Goal: Task Accomplishment & Management: Manage account settings

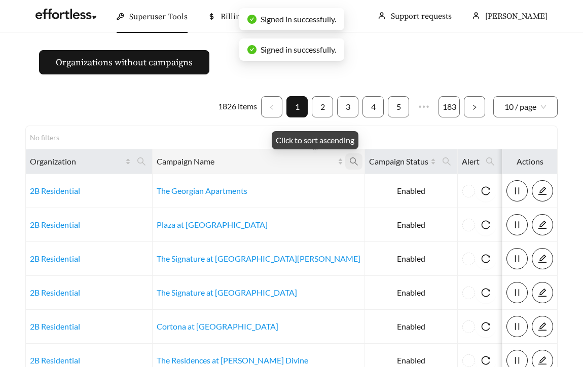
click at [349, 162] on icon "search" at bounding box center [353, 161] width 9 height 9
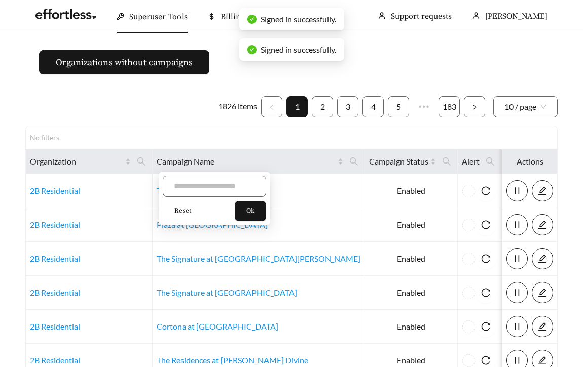
click at [200, 197] on div "Reset Ok" at bounding box center [214, 199] width 111 height 54
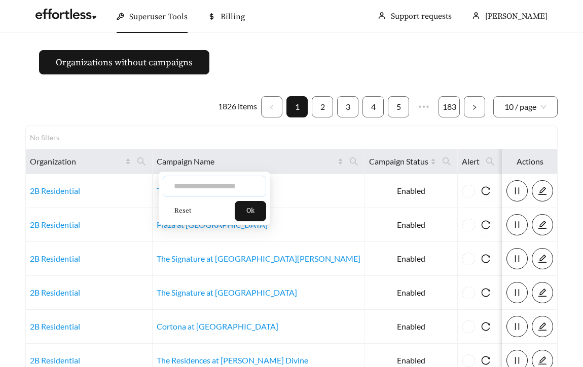
click at [190, 185] on input "text" at bounding box center [214, 186] width 103 height 21
type input "******"
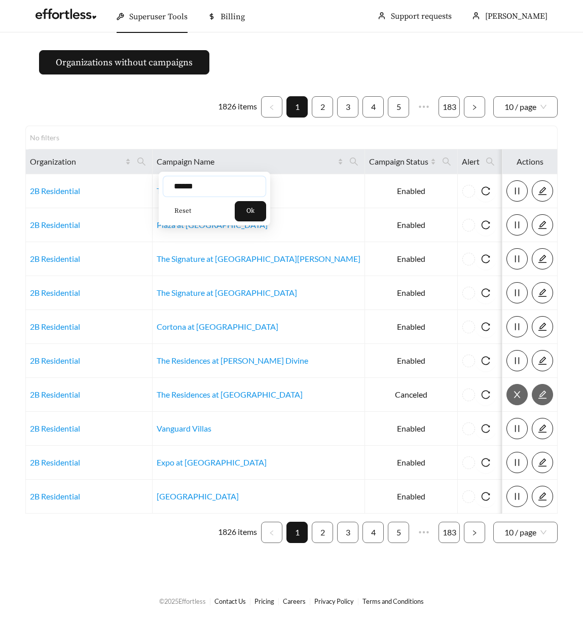
click at [202, 193] on input "******" at bounding box center [214, 186] width 103 height 21
click at [252, 211] on span "Ok" at bounding box center [250, 211] width 8 height 10
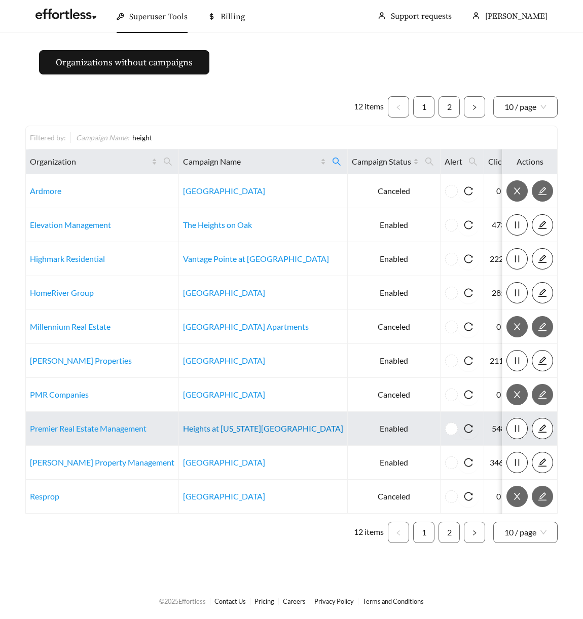
click at [202, 367] on link "Heights at [US_STATE][GEOGRAPHIC_DATA]" at bounding box center [263, 428] width 160 height 10
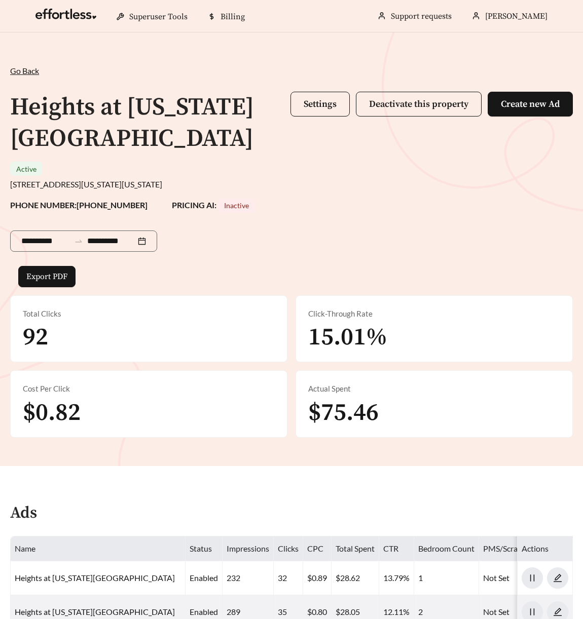
scroll to position [330, 0]
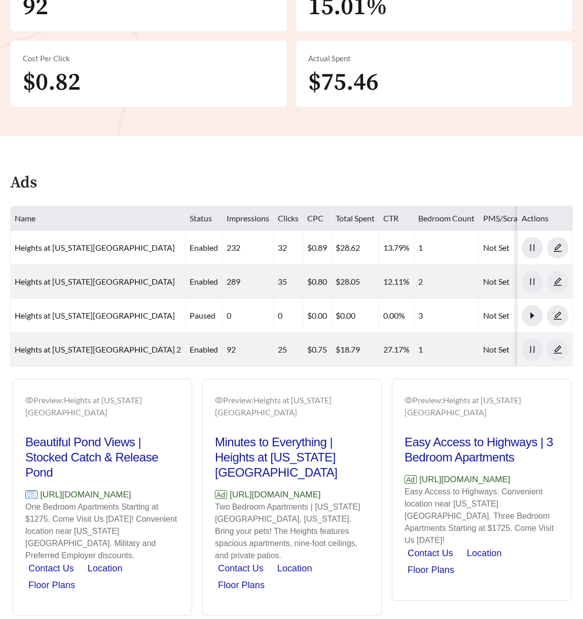
drag, startPoint x: 167, startPoint y: 466, endPoint x: 34, endPoint y: 471, distance: 133.3
click at [34, 471] on div "Beautiful Pond Views | Stocked Catch & Release Pond Ad https://theheightskck.co…" at bounding box center [102, 519] width 154 height 169
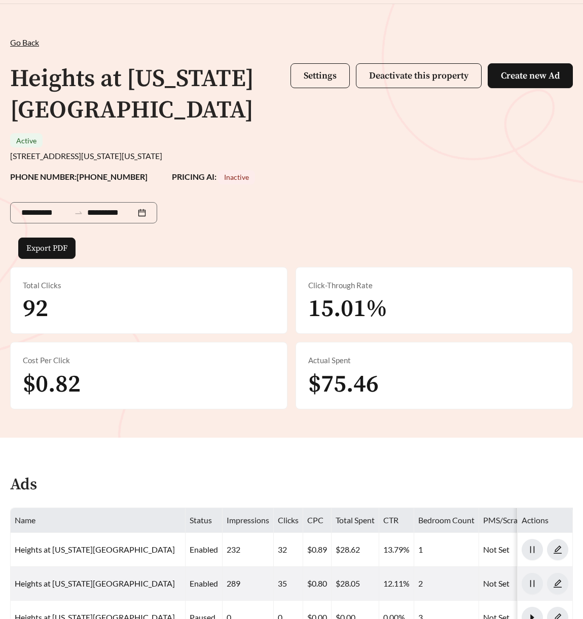
scroll to position [27, 0]
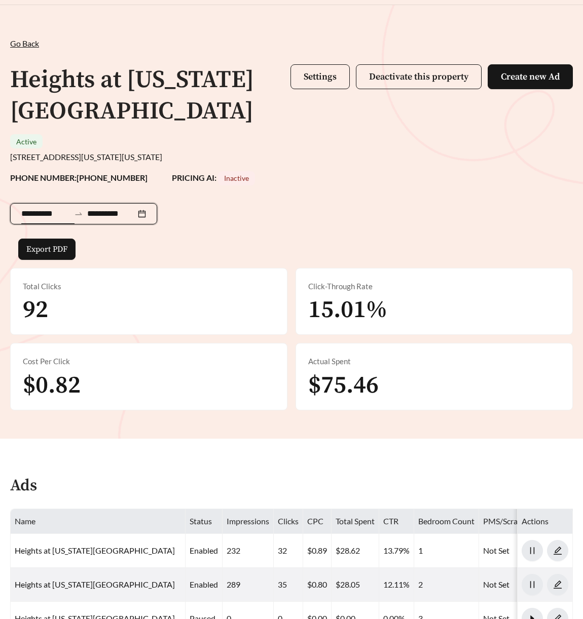
click at [49, 208] on input "**********" at bounding box center [45, 214] width 49 height 12
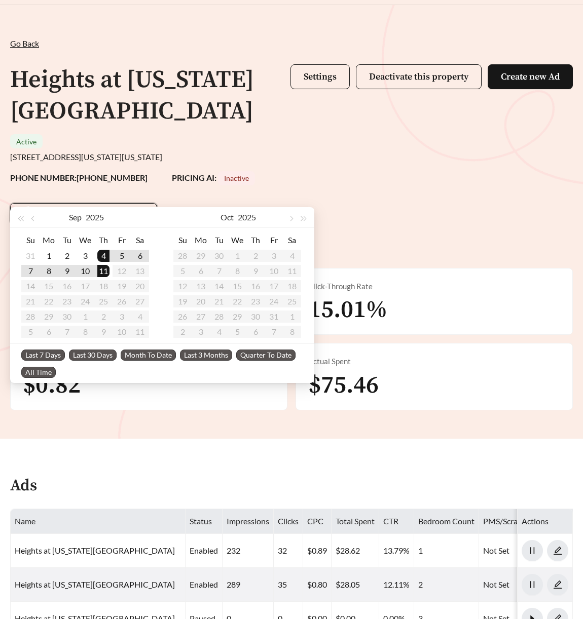
type input "**********"
click at [91, 353] on span "Last 30 Days" at bounding box center [93, 355] width 48 height 11
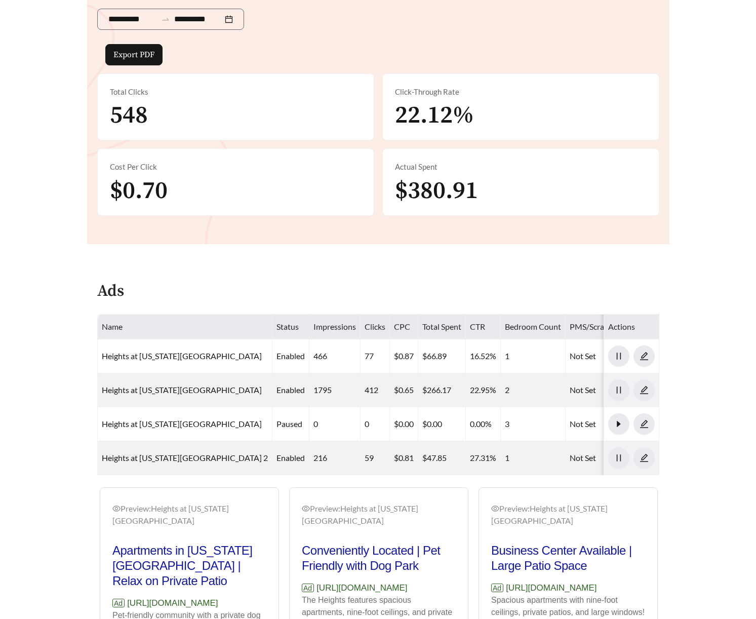
scroll to position [330, 0]
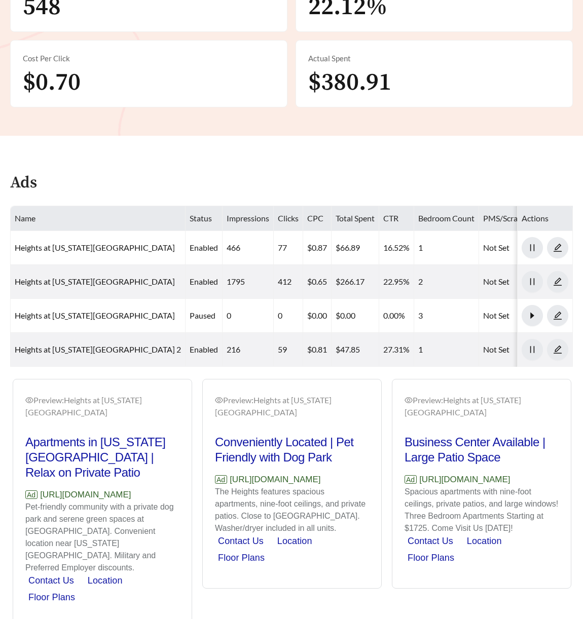
drag, startPoint x: 152, startPoint y: 459, endPoint x: 41, endPoint y: 459, distance: 111.9
click at [41, 488] on p "Ad https://theheightskck.com" at bounding box center [102, 494] width 154 height 13
copy p "https://theheightskck.com"
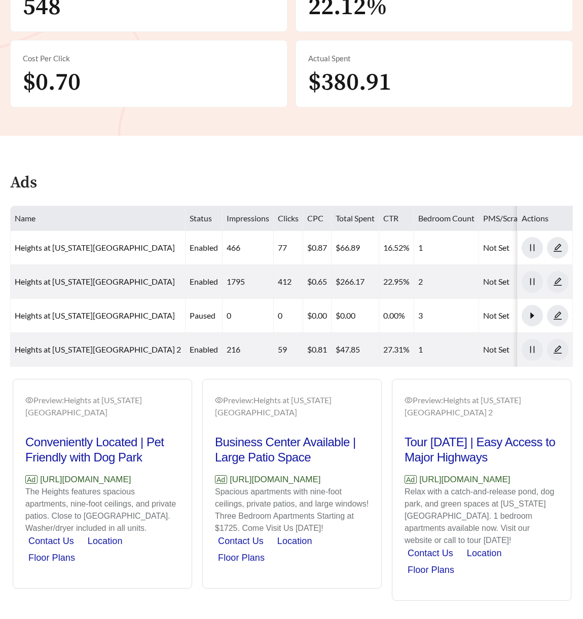
click at [145, 507] on p "The Heights features spacious apartments, nine-foot ceilings, and private patio…" at bounding box center [102, 510] width 154 height 49
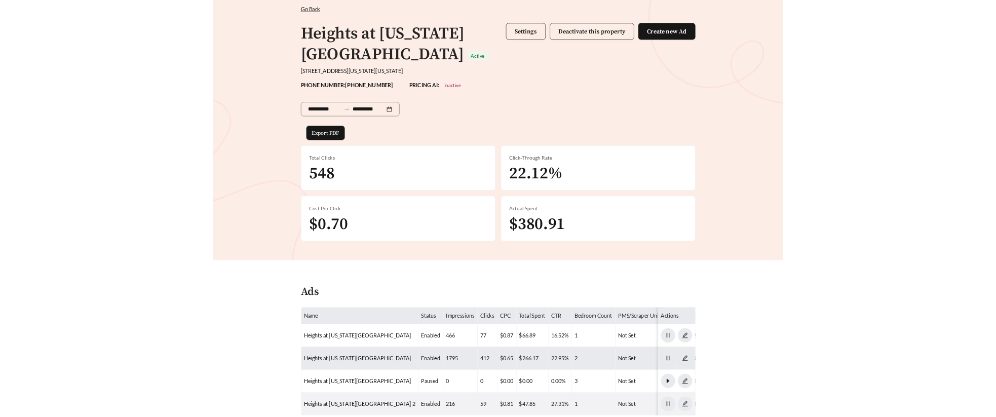
scroll to position [0, 0]
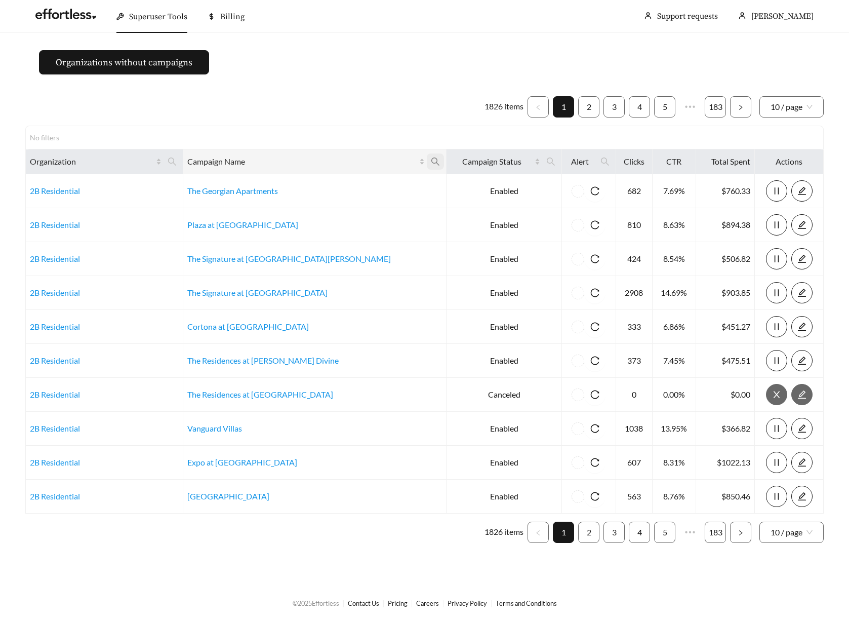
click at [431, 157] on icon "search" at bounding box center [435, 161] width 9 height 9
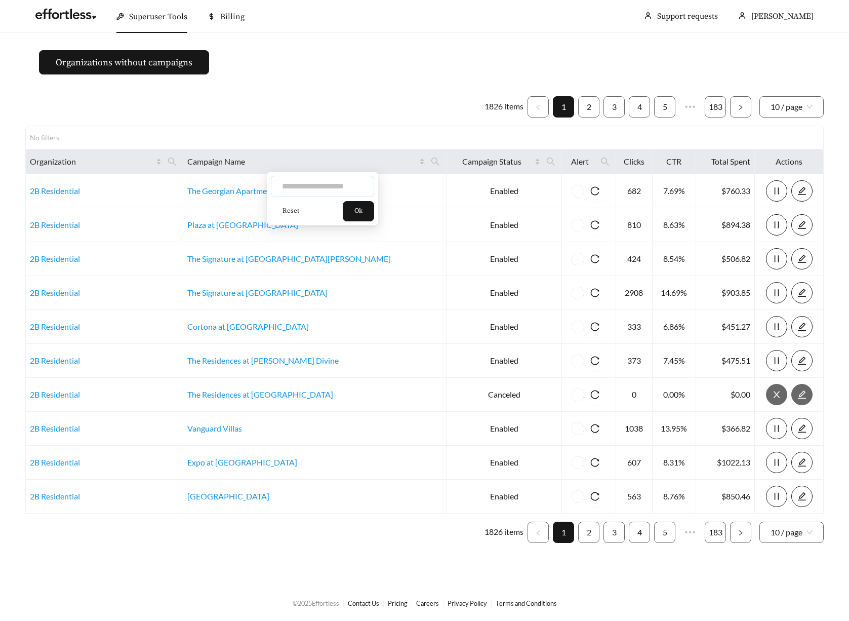
click at [321, 193] on input "text" at bounding box center [322, 186] width 103 height 21
type input "*******"
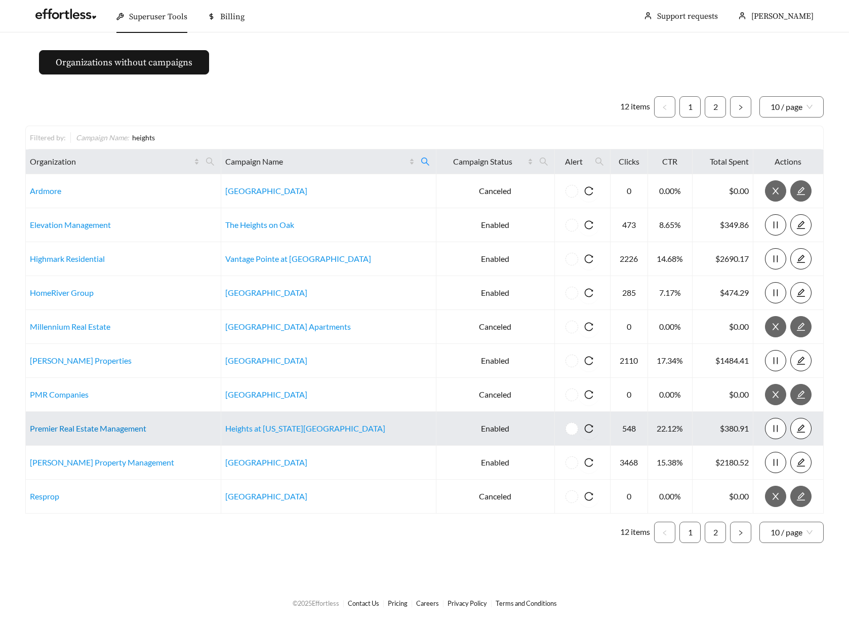
click at [97, 428] on link "Premier Real Estate Management" at bounding box center [88, 428] width 117 height 10
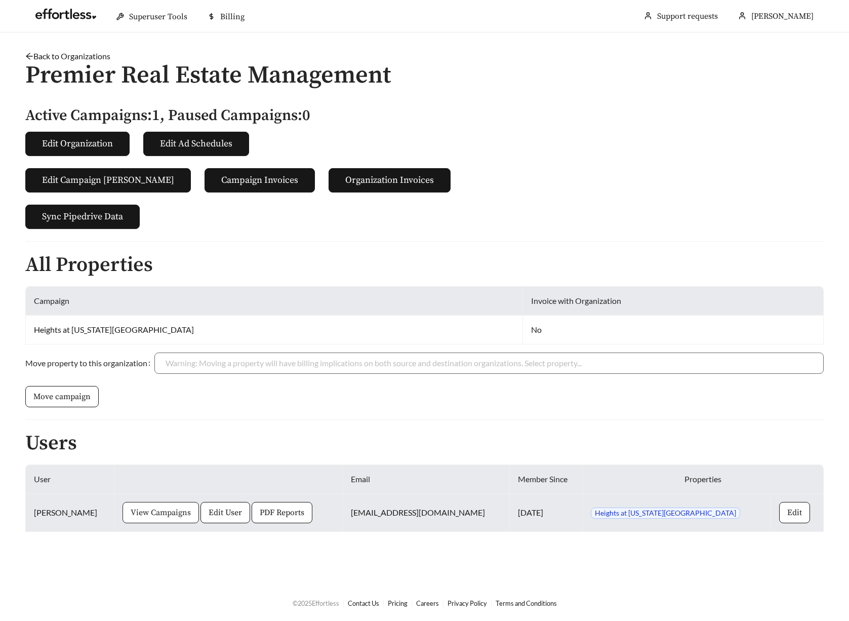
click at [143, 510] on span "View Campaigns" at bounding box center [161, 513] width 60 height 12
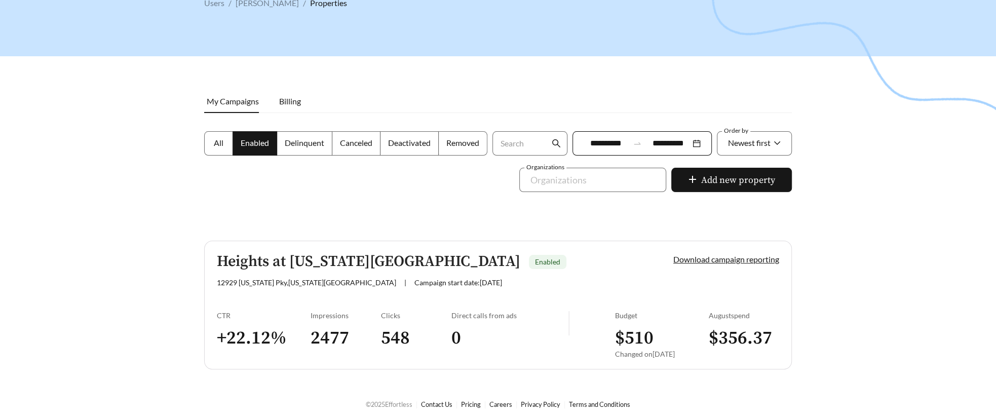
scroll to position [72, 0]
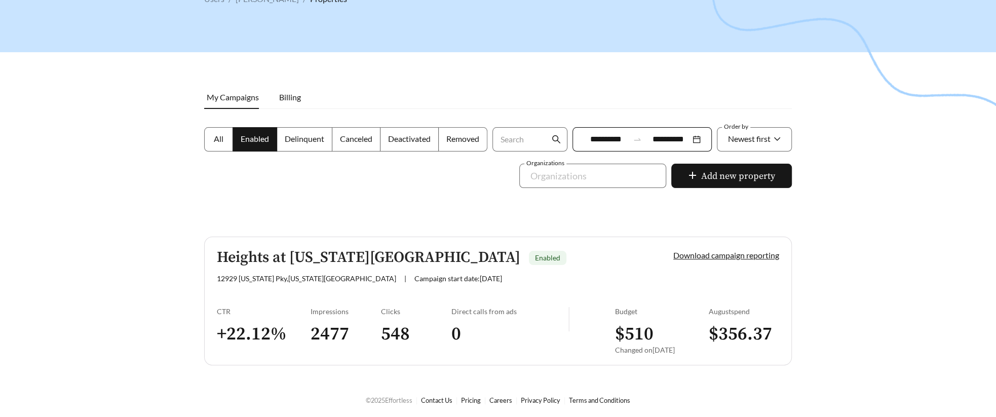
click at [316, 320] on div "Impressions 2477" at bounding box center [346, 334] width 70 height 54
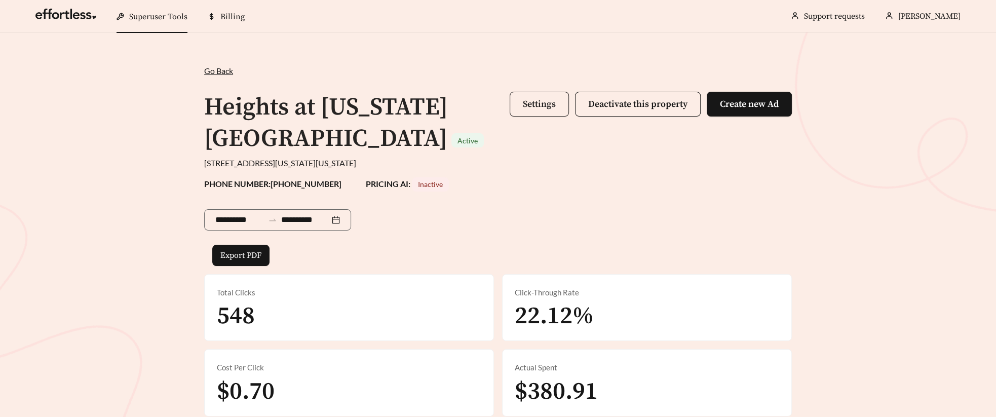
click at [521, 102] on button "Settings" at bounding box center [539, 104] width 59 height 25
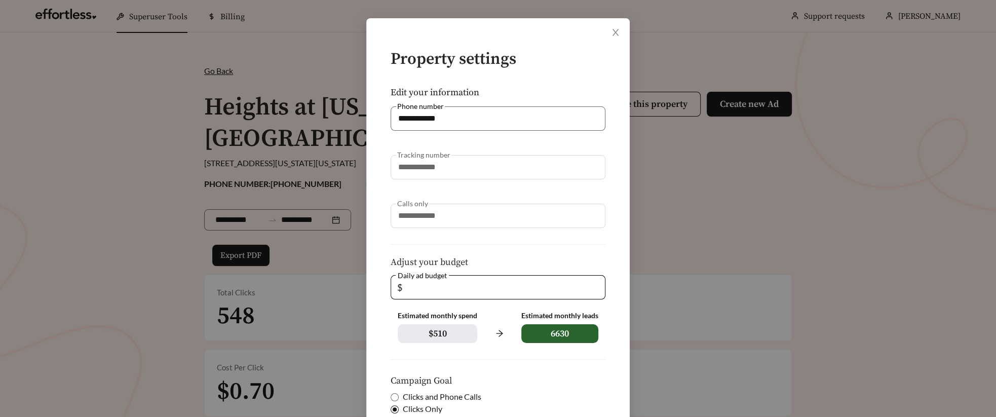
scroll to position [33, 0]
click at [615, 33] on icon "close" at bounding box center [615, 31] width 9 height 9
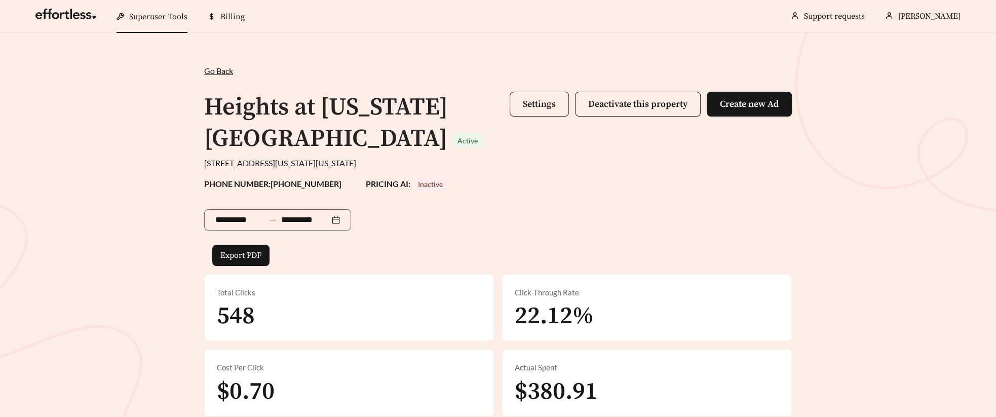
click at [527, 101] on span "Settings" at bounding box center [539, 104] width 33 height 12
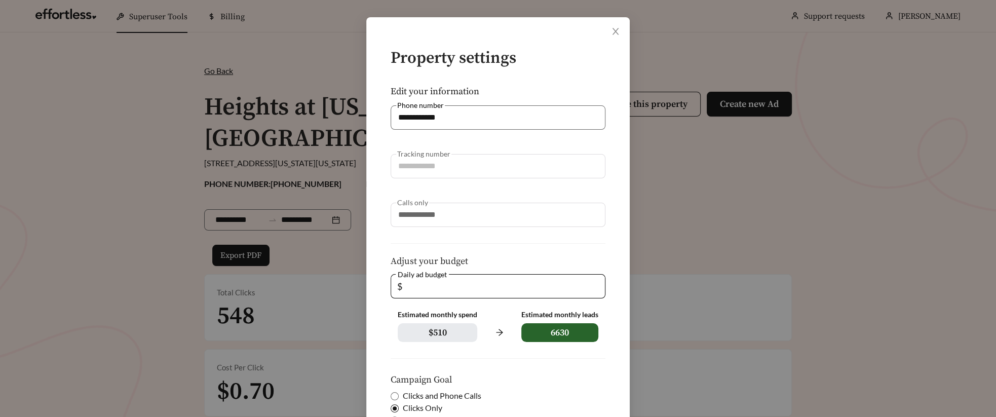
click at [85, 224] on div "**********" at bounding box center [498, 208] width 996 height 417
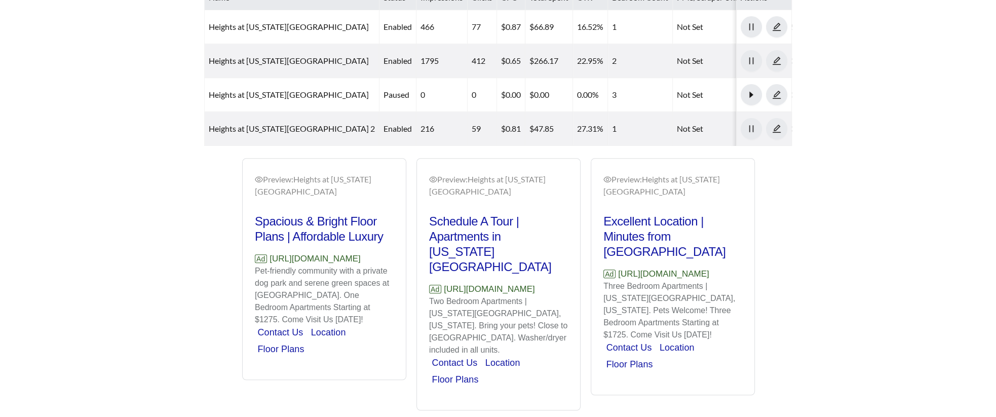
scroll to position [530, 0]
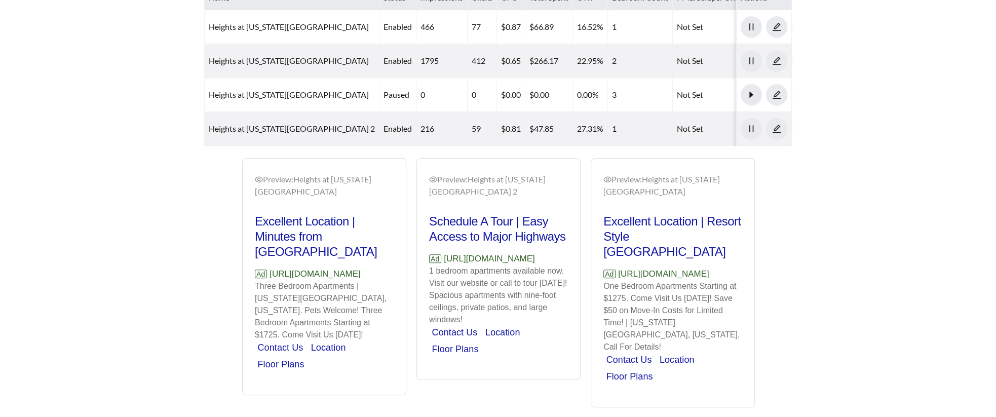
click at [492, 279] on p "1 bedroom apartments available now. Visit our website or call to tour today! Sp…" at bounding box center [498, 295] width 139 height 61
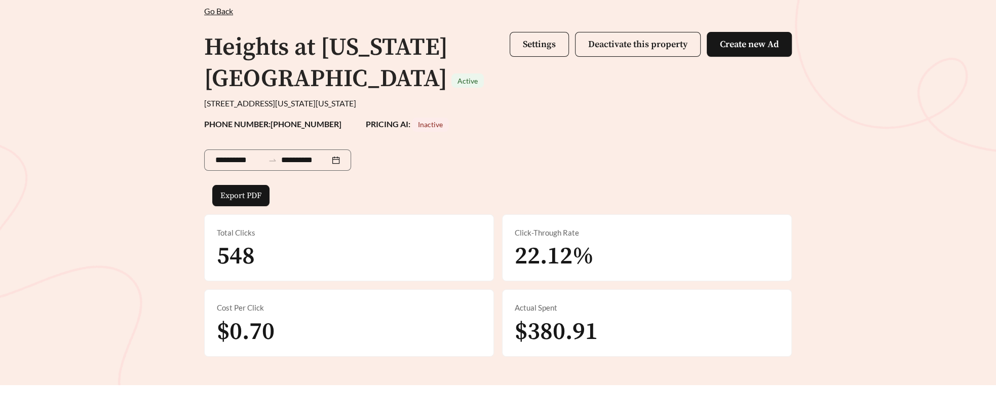
scroll to position [0, 0]
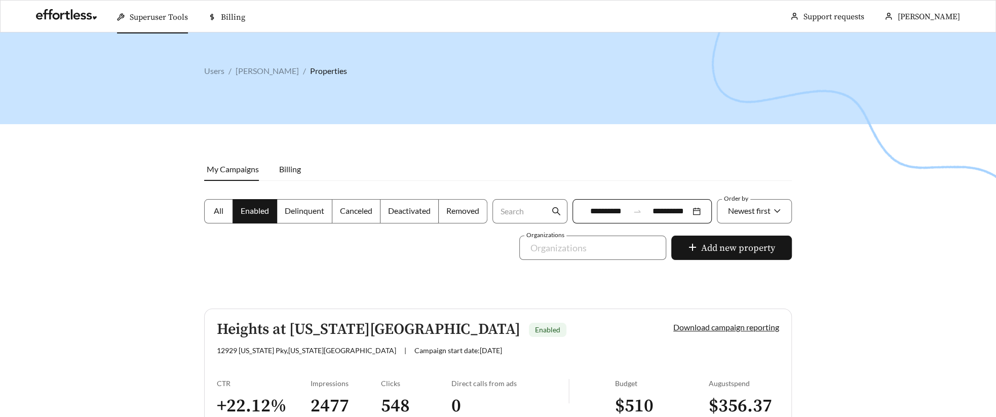
scroll to position [72, 0]
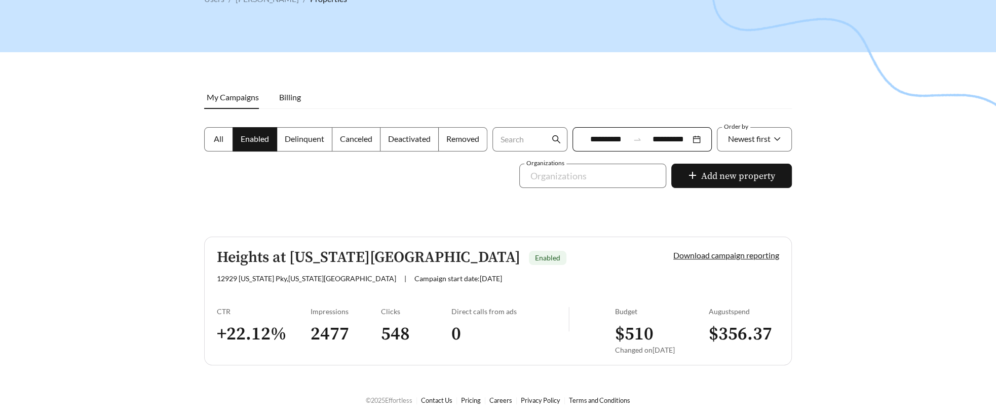
click at [234, 300] on link "Heights at Delaware Ridge Enabled 12929 Delaware Pky , Kansas City | Campaign s…" at bounding box center [498, 301] width 588 height 129
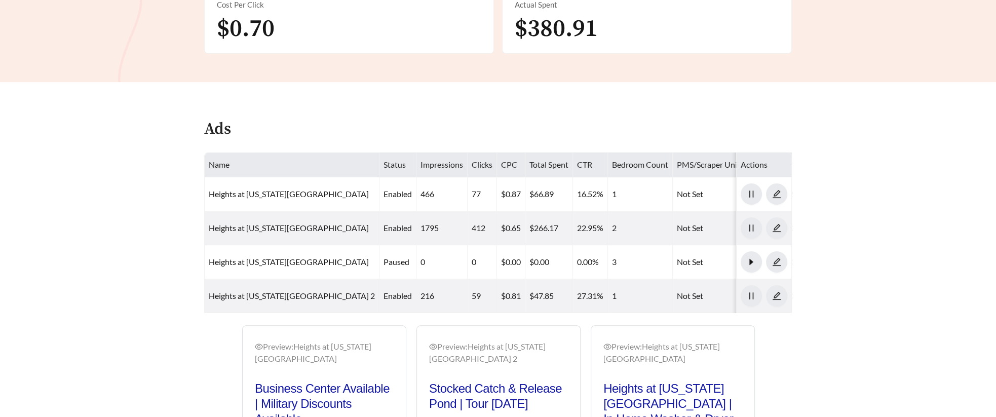
scroll to position [363, 0]
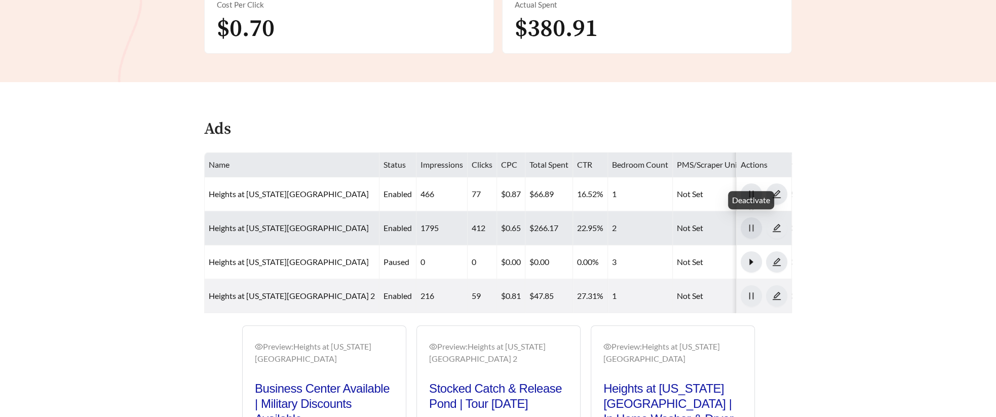
click at [752, 225] on icon "pause" at bounding box center [751, 227] width 9 height 9
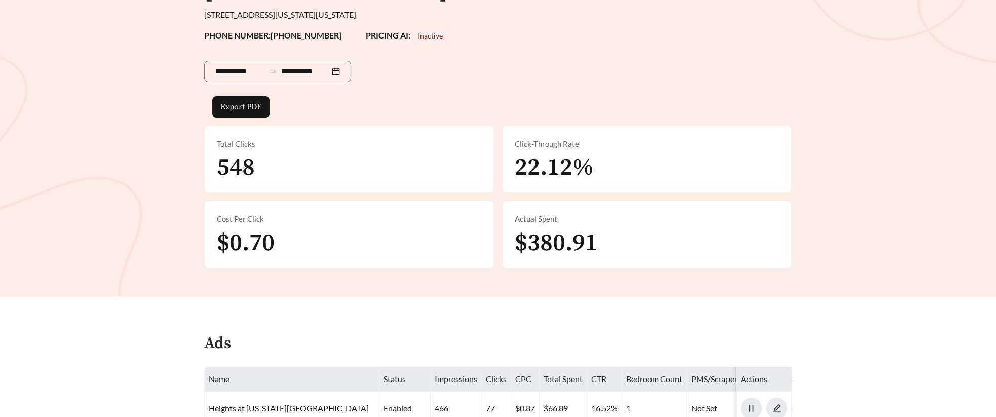
scroll to position [0, 0]
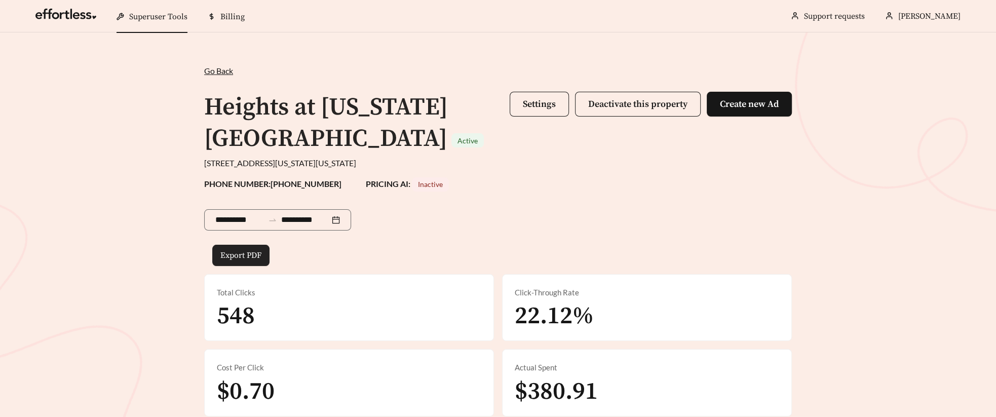
click at [240, 252] on span "Export PDF" at bounding box center [240, 255] width 41 height 12
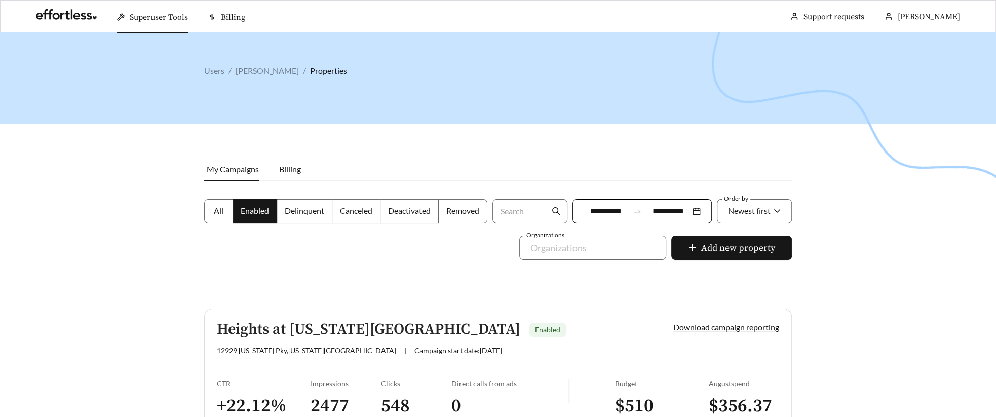
scroll to position [72, 0]
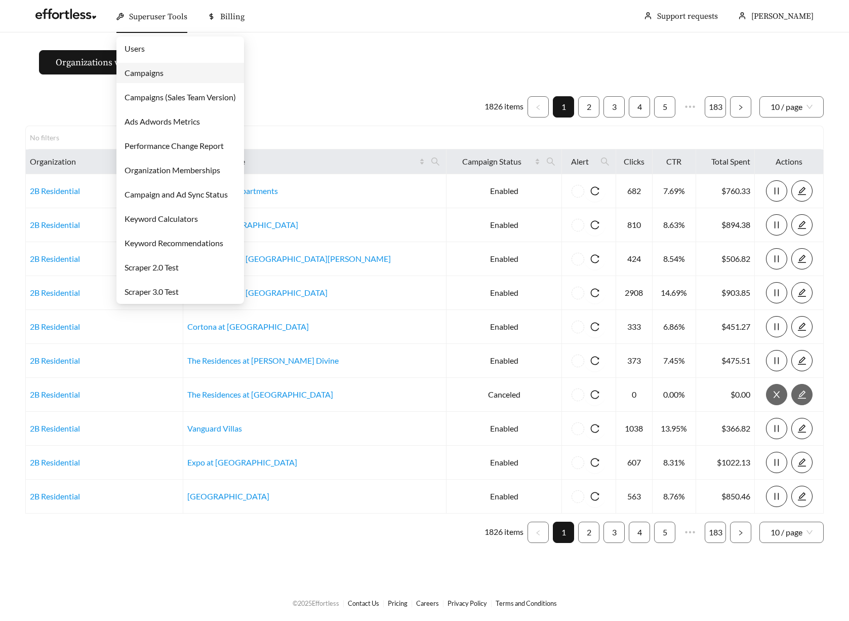
click at [145, 44] on link "Users" at bounding box center [135, 49] width 20 height 10
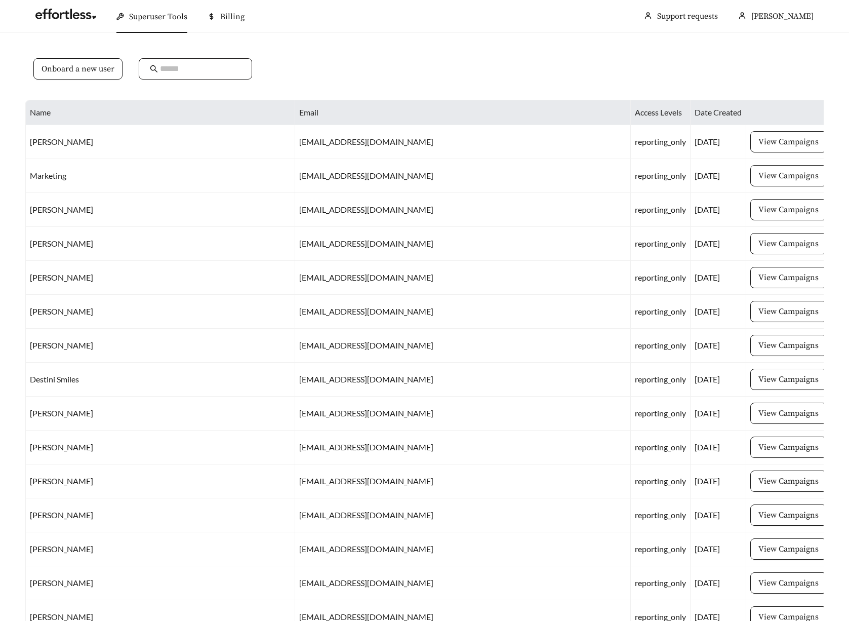
click at [190, 71] on input "text" at bounding box center [200, 69] width 81 height 12
type input "*****"
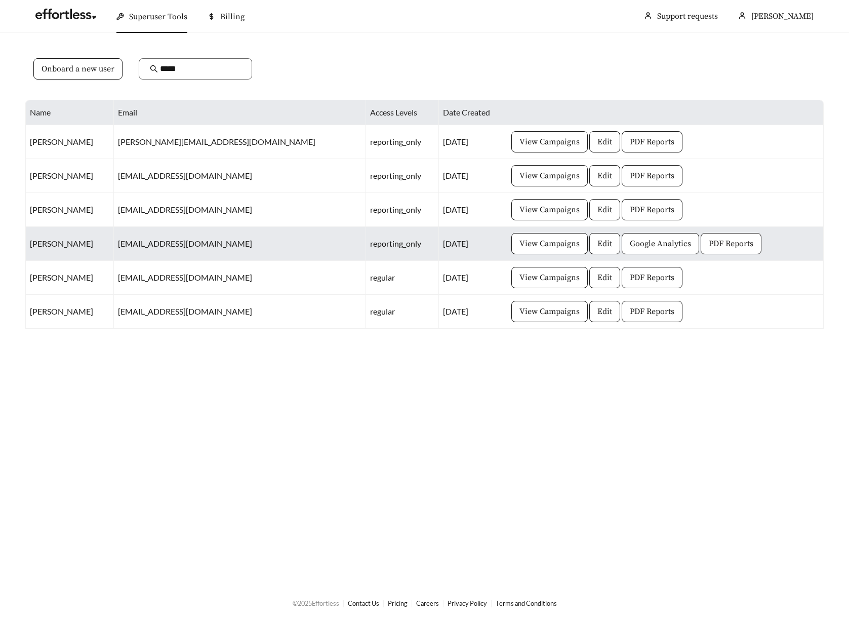
click at [709, 245] on span "PDF Reports" at bounding box center [731, 244] width 45 height 12
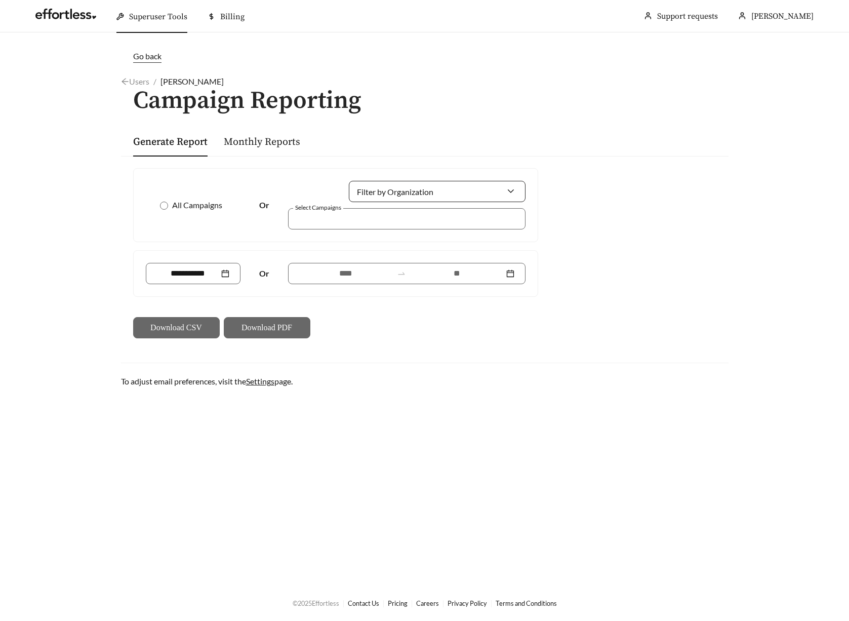
click at [426, 199] on input "Filter by Organization" at bounding box center [433, 191] width 146 height 20
type input "****"
click at [392, 217] on span "Premier Real Estate Management" at bounding box center [418, 214] width 117 height 10
click at [370, 220] on div at bounding box center [400, 219] width 214 height 14
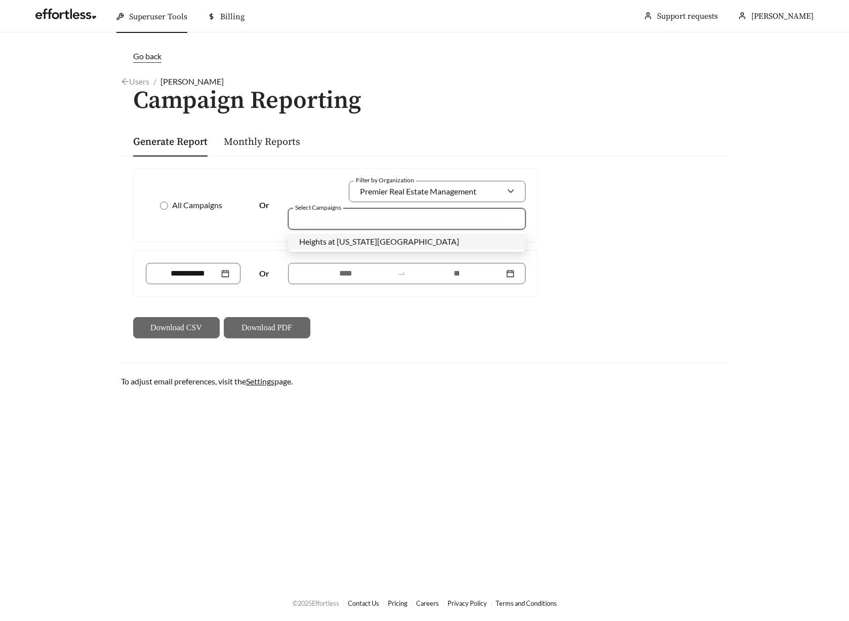
click at [371, 249] on div "Heights at [US_STATE][GEOGRAPHIC_DATA]" at bounding box center [407, 242] width 238 height 16
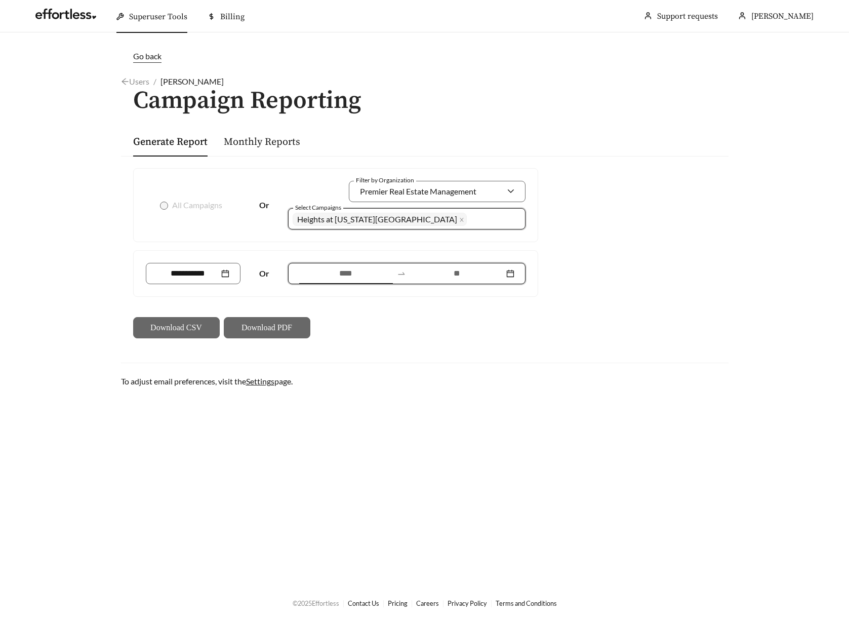
click at [347, 279] on input at bounding box center [346, 273] width 94 height 12
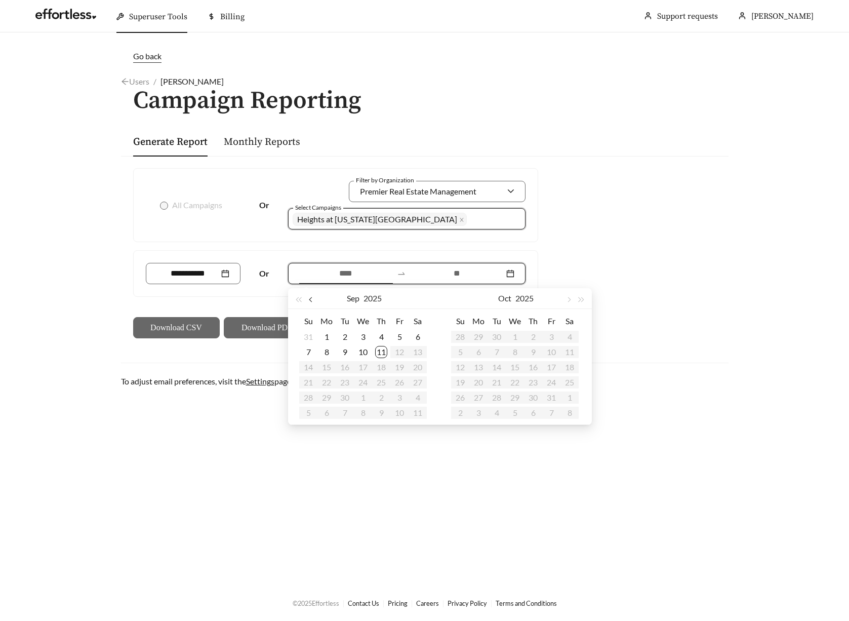
click at [308, 298] on button "button" at bounding box center [311, 298] width 13 height 20
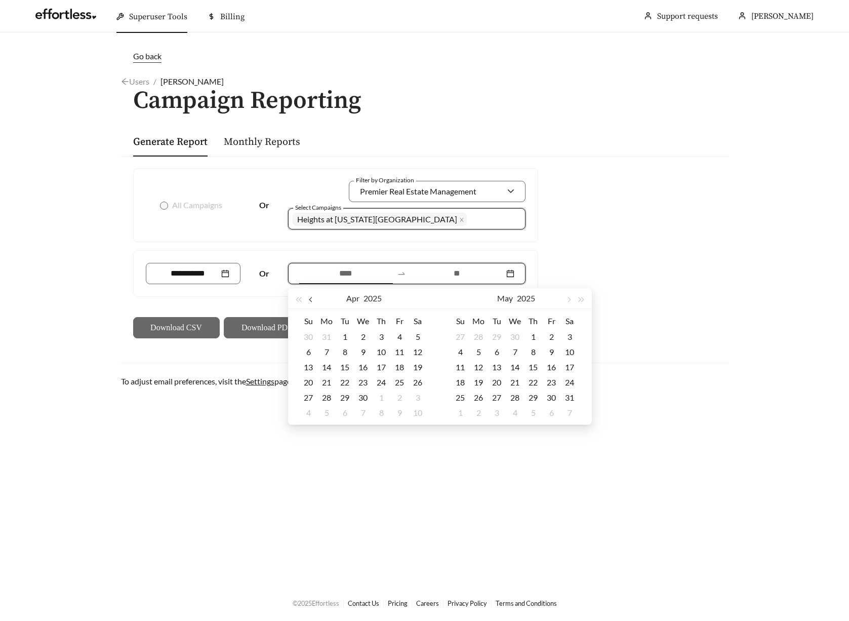
click at [308, 298] on button "button" at bounding box center [311, 298] width 13 height 20
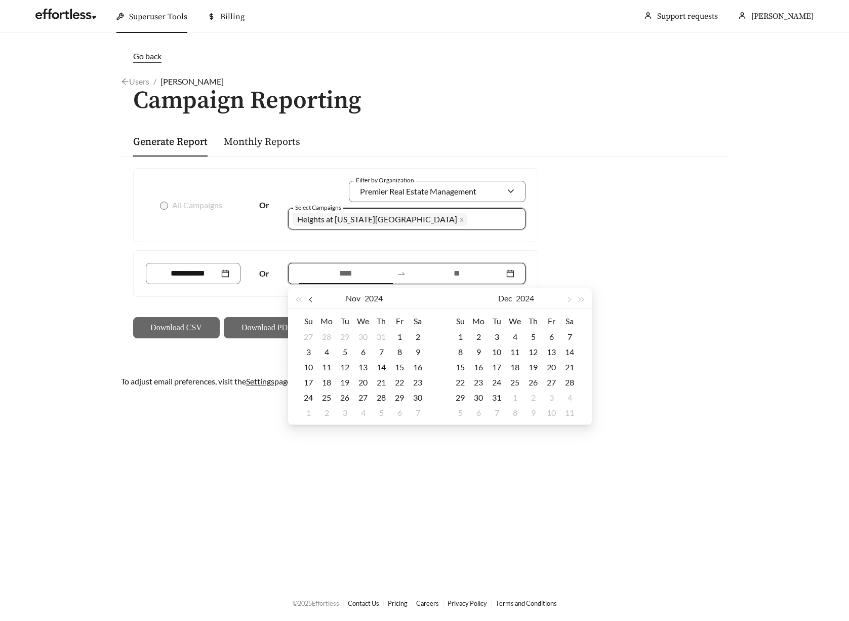
click at [308, 298] on button "button" at bounding box center [311, 298] width 13 height 20
type input "**********"
click at [315, 303] on button "button" at bounding box center [311, 298] width 13 height 20
type input "**********"
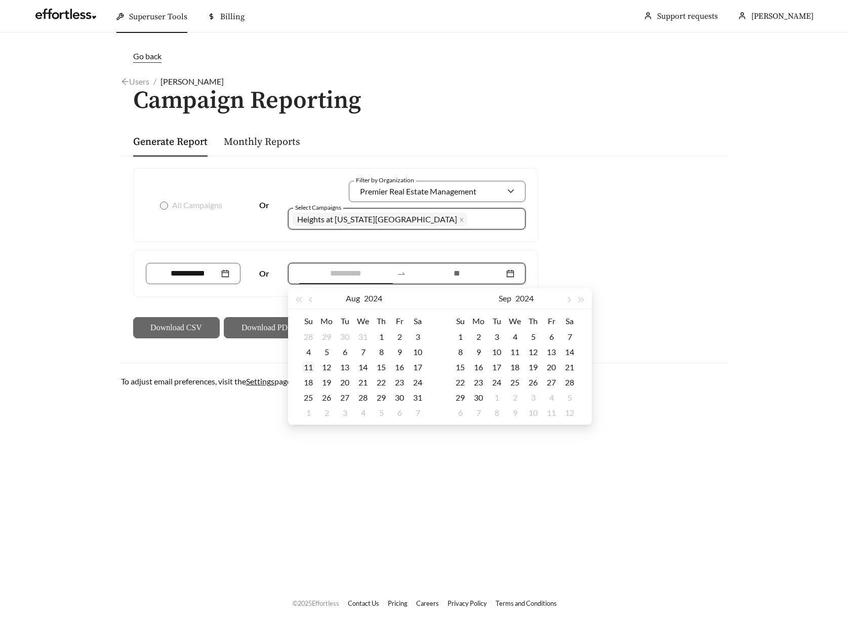
click at [315, 371] on td "11" at bounding box center [308, 367] width 18 height 15
type input "**********"
click at [497, 352] on div "10" at bounding box center [497, 352] width 12 height 12
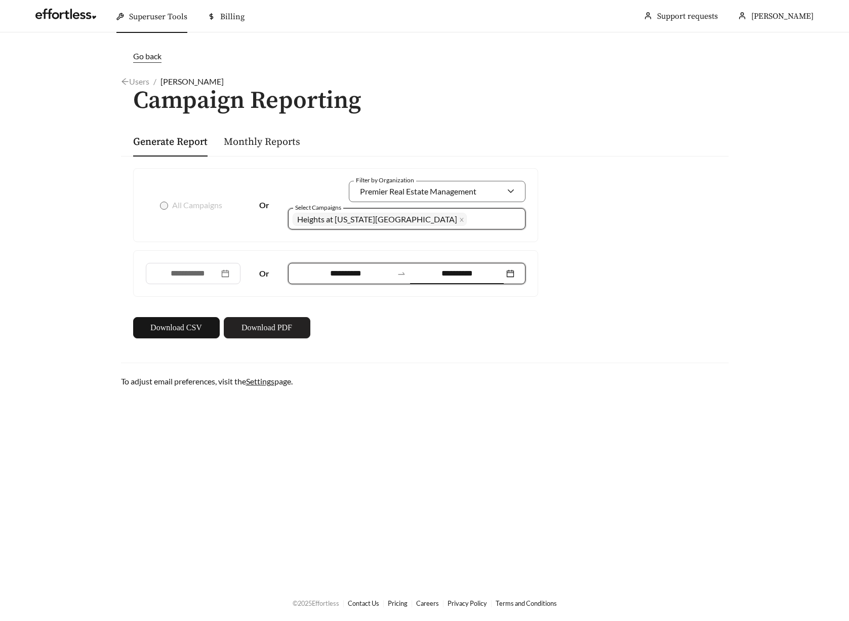
click at [279, 325] on span "Download PDF" at bounding box center [267, 328] width 51 height 12
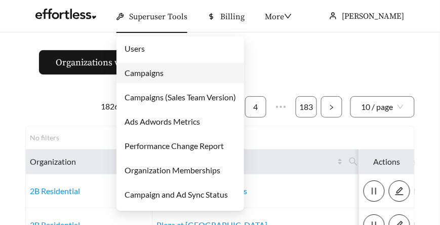
click at [143, 49] on link "Users" at bounding box center [135, 49] width 20 height 10
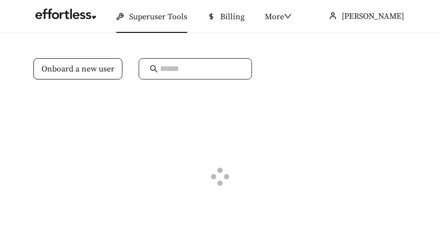
click at [190, 76] on span at bounding box center [195, 68] width 113 height 21
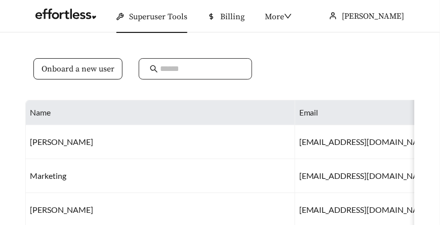
click at [185, 70] on input "text" at bounding box center [200, 69] width 81 height 12
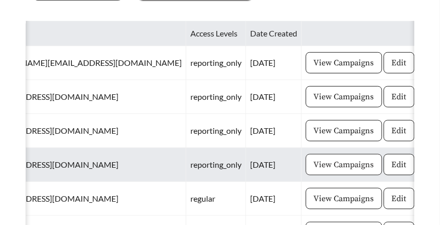
scroll to position [0, 116]
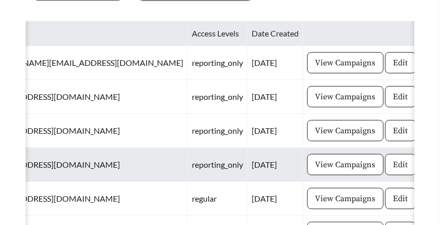
type input "*****"
click at [394, 165] on span "Edit" at bounding box center [401, 165] width 15 height 12
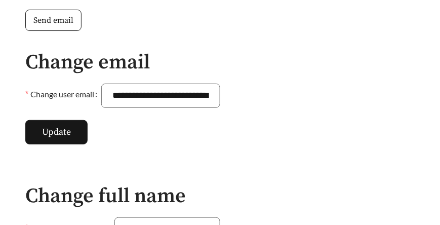
scroll to position [613, 0]
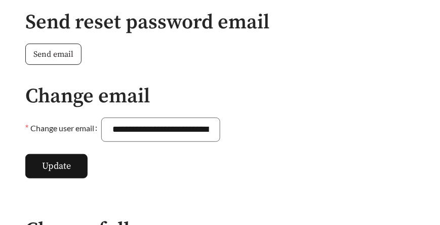
click at [65, 52] on span "Send email" at bounding box center [53, 54] width 40 height 12
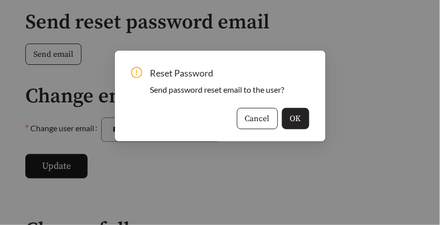
click at [297, 121] on span "OK" at bounding box center [295, 118] width 11 height 12
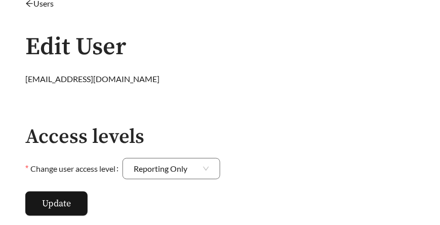
scroll to position [0, 0]
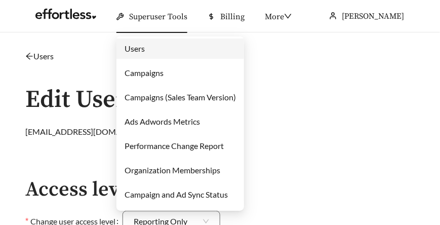
click at [142, 72] on link "Campaigns" at bounding box center [144, 73] width 39 height 10
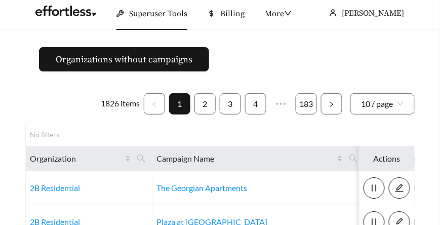
scroll to position [5, 0]
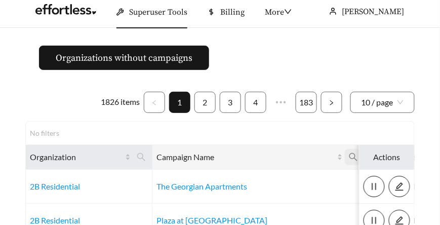
click at [345, 158] on span at bounding box center [353, 157] width 17 height 16
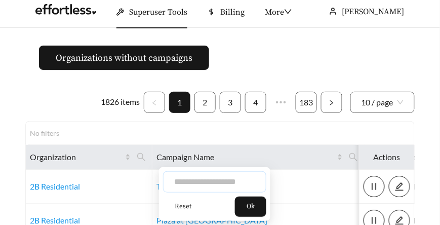
click at [224, 177] on input "text" at bounding box center [214, 181] width 103 height 21
type input "*******"
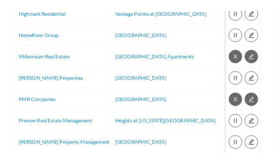
scroll to position [255, 0]
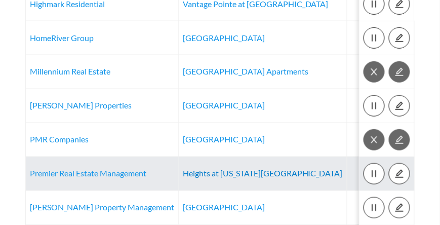
click at [211, 173] on link "Heights at [US_STATE][GEOGRAPHIC_DATA]" at bounding box center [263, 174] width 160 height 10
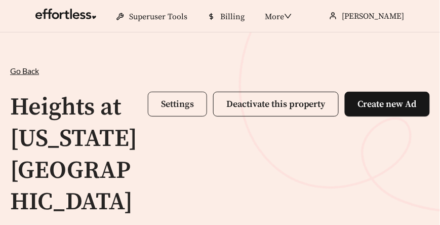
click at [184, 106] on span "Settings" at bounding box center [177, 104] width 33 height 12
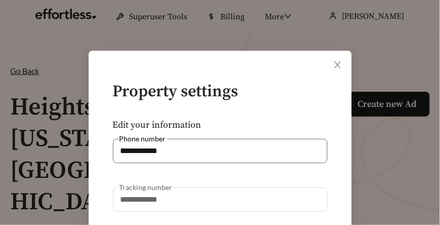
scroll to position [347, 0]
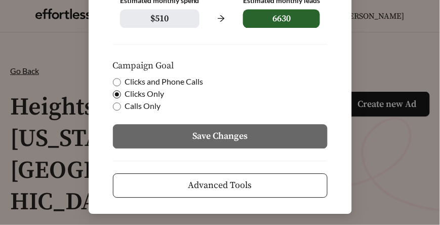
click at [218, 174] on button "Advanced Tools" at bounding box center [220, 185] width 215 height 24
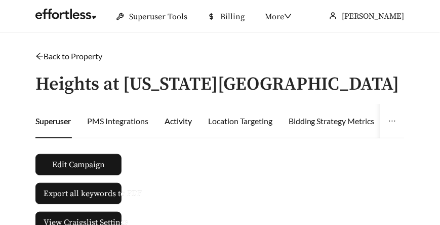
click at [180, 122] on div "Activity" at bounding box center [178, 121] width 27 height 12
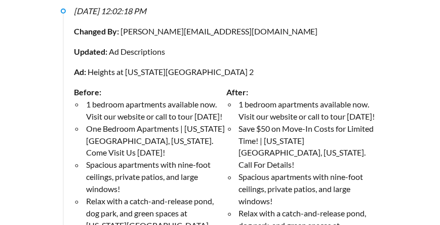
scroll to position [188, 0]
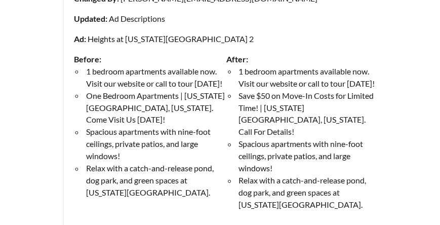
click at [128, 163] on li "Relax with a catch-and-release pond, dog park, and green spaces at [US_STATE][G…" at bounding box center [155, 181] width 143 height 36
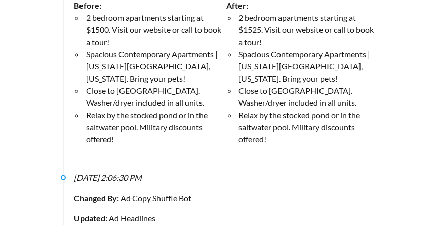
scroll to position [12186, 0]
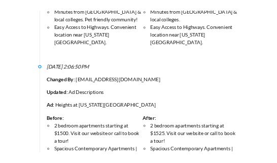
scroll to position [12709, 0]
